Goal: Task Accomplishment & Management: Manage account settings

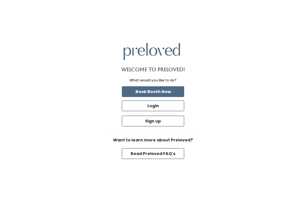
click at [169, 111] on button "Login" at bounding box center [153, 105] width 62 height 11
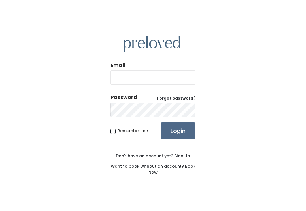
click at [166, 85] on input "Email" at bounding box center [152, 77] width 85 height 14
type input "[DOMAIN_NAME][EMAIL_ADDRESS][DOMAIN_NAME]"
click at [178, 137] on input "Login" at bounding box center [177, 131] width 35 height 17
click at [130, 184] on div "Email provo.store@preloved.love Password Forgot password? Remember me Login Don…" at bounding box center [152, 105] width 85 height 167
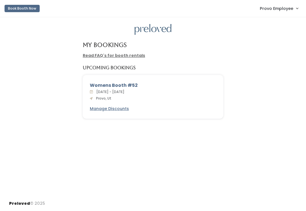
click at [276, 7] on span "Provo Employee" at bounding box center [275, 8] width 33 height 6
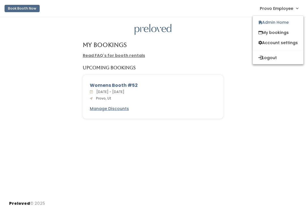
click at [281, 26] on link "Admin Home" at bounding box center [277, 22] width 51 height 10
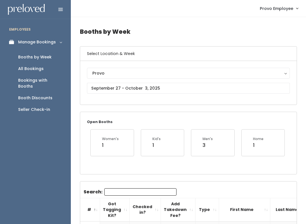
click at [44, 55] on div "Booths by Week" at bounding box center [34, 57] width 33 height 6
click at [129, 73] on div "Provo" at bounding box center [188, 73] width 192 height 6
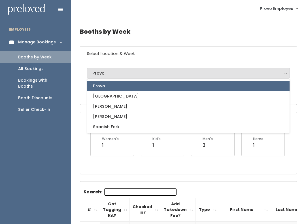
click at [136, 56] on h6 "Select Location & Week" at bounding box center [188, 53] width 216 height 14
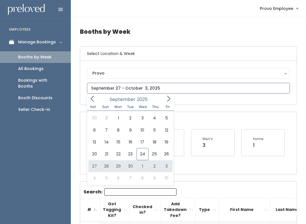
type input "September 27 to October 3"
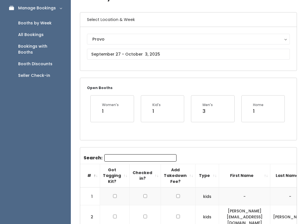
scroll to position [57, 0]
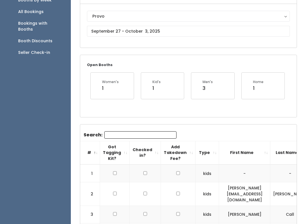
click at [147, 131] on input "Search:" at bounding box center [140, 134] width 72 height 7
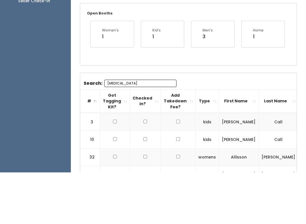
scroll to position [57, 0]
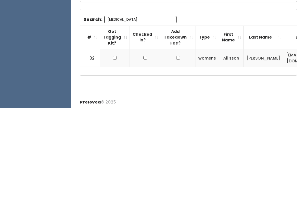
type input "[MEDICAL_DATA]"
click at [112, 164] on td at bounding box center [115, 173] width 30 height 18
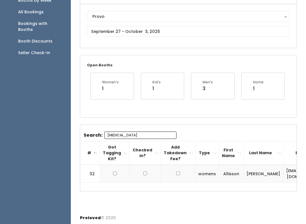
click at [113, 174] on input "checkbox" at bounding box center [115, 173] width 4 height 4
checkbox input "true"
click at [142, 129] on div "Search: [MEDICAL_DATA] # Got Tagging Kit? Checked in? Add Takedown Fee? Type Fi…" at bounding box center [188, 157] width 216 height 66
click at [141, 136] on input "[MEDICAL_DATA]" at bounding box center [140, 134] width 72 height 7
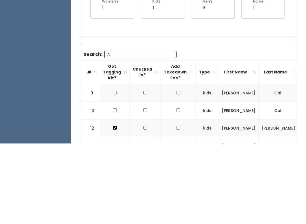
type input "A"
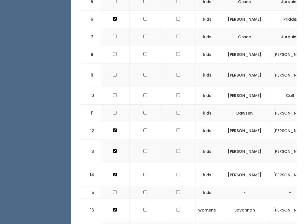
scroll to position [306, 0]
